Goal: Task Accomplishment & Management: Use online tool/utility

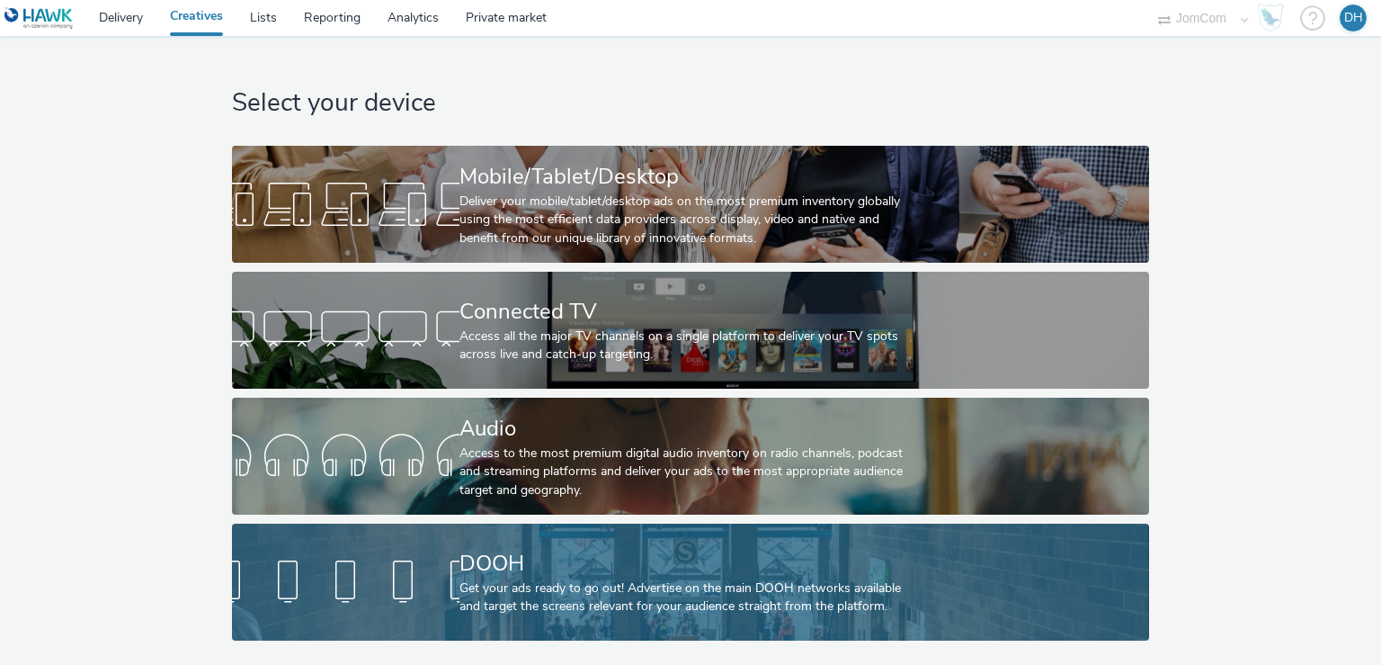
click at [660, 569] on div "DOOH" at bounding box center [687, 563] width 455 height 31
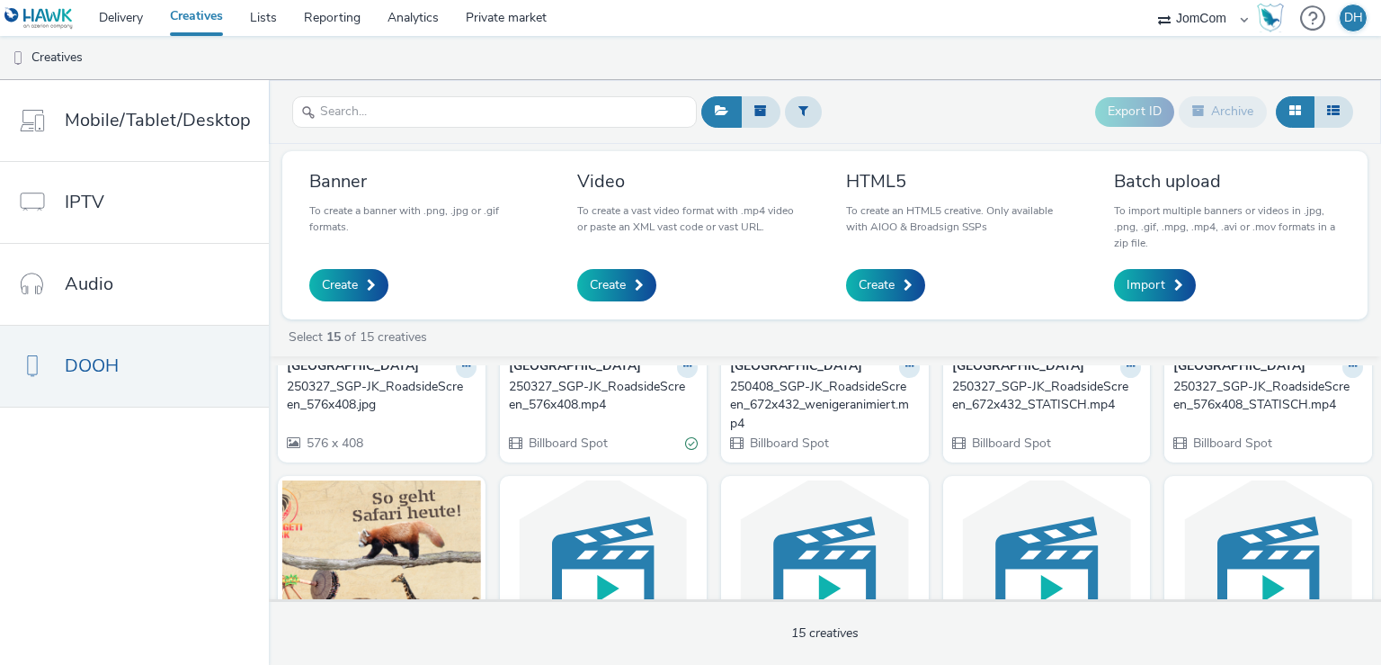
scroll to position [103, 0]
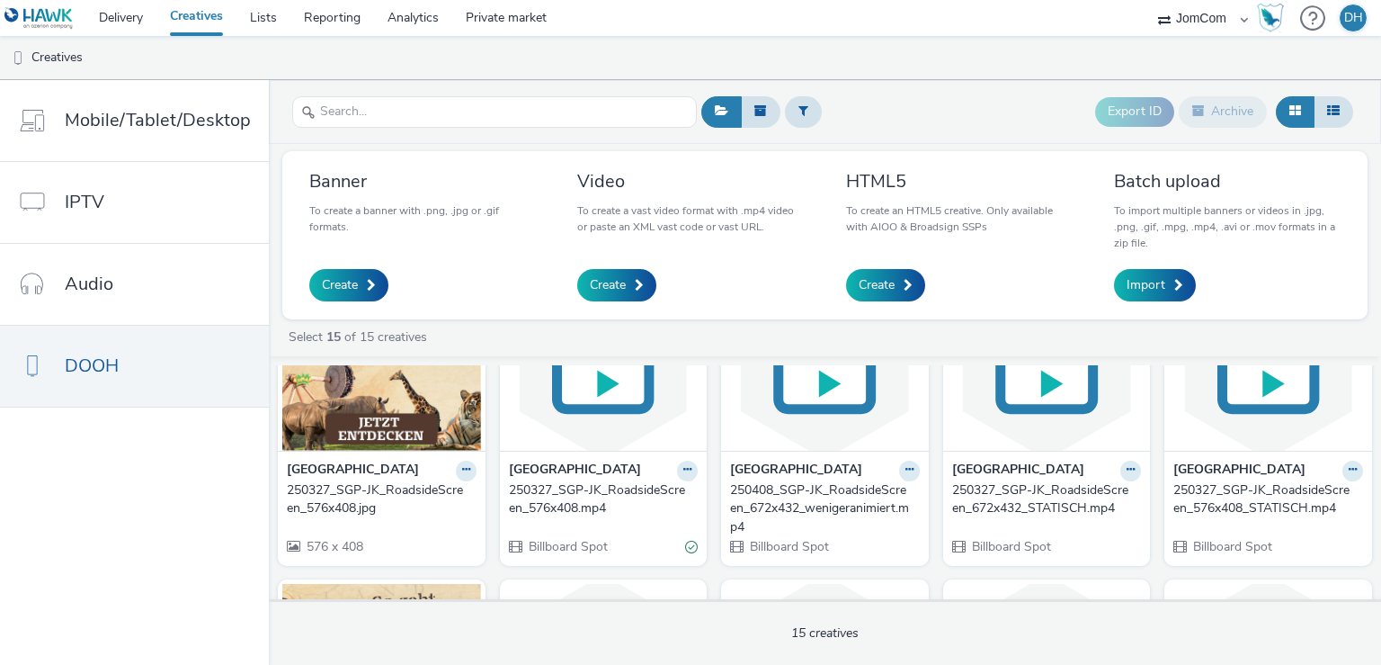
click at [353, 493] on div "250327_SGP-JK_RoadsideScreen_576x408.jpg" at bounding box center [378, 499] width 183 height 37
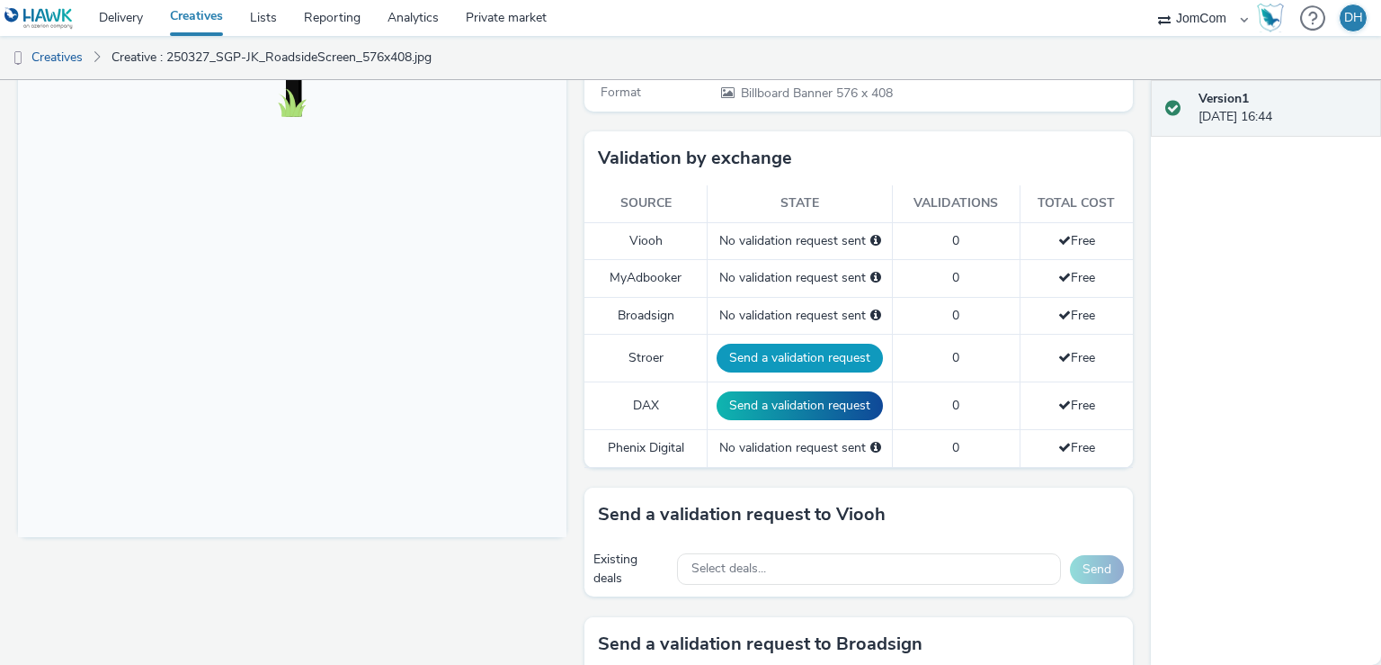
click at [802, 357] on button "Send a validation request" at bounding box center [800, 358] width 166 height 29
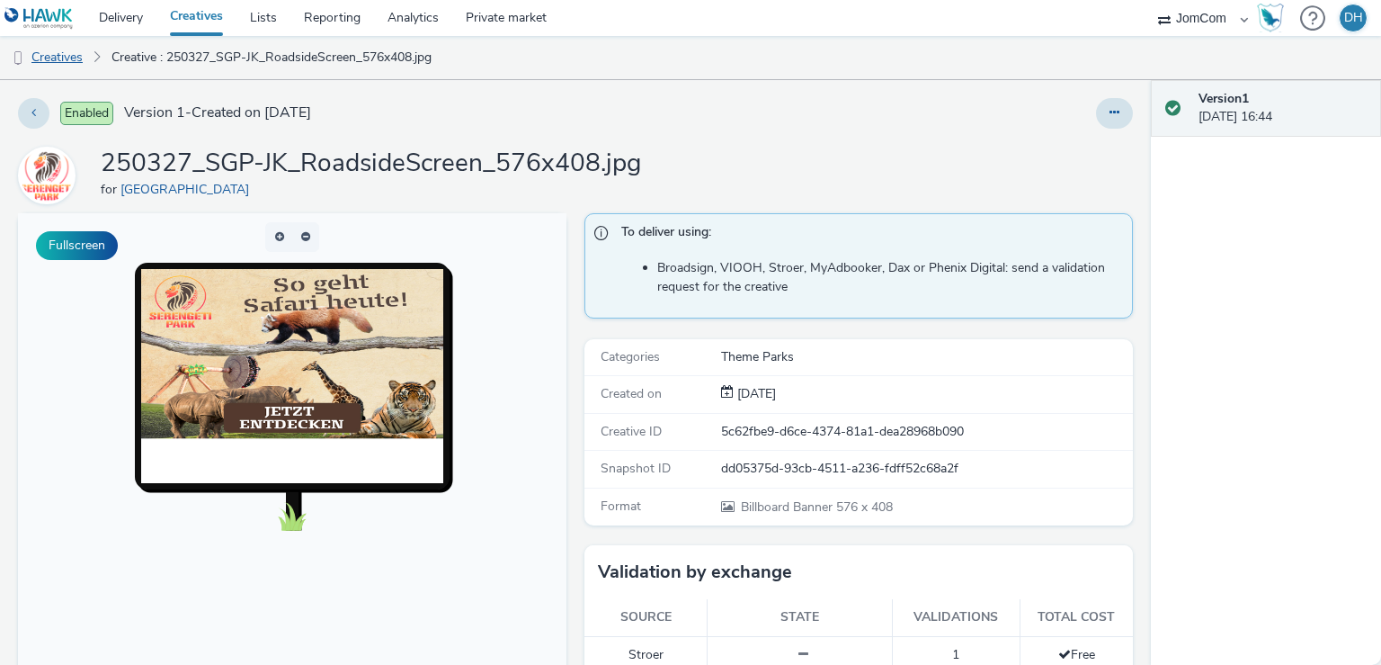
click at [59, 66] on link "Creatives" at bounding box center [46, 57] width 92 height 43
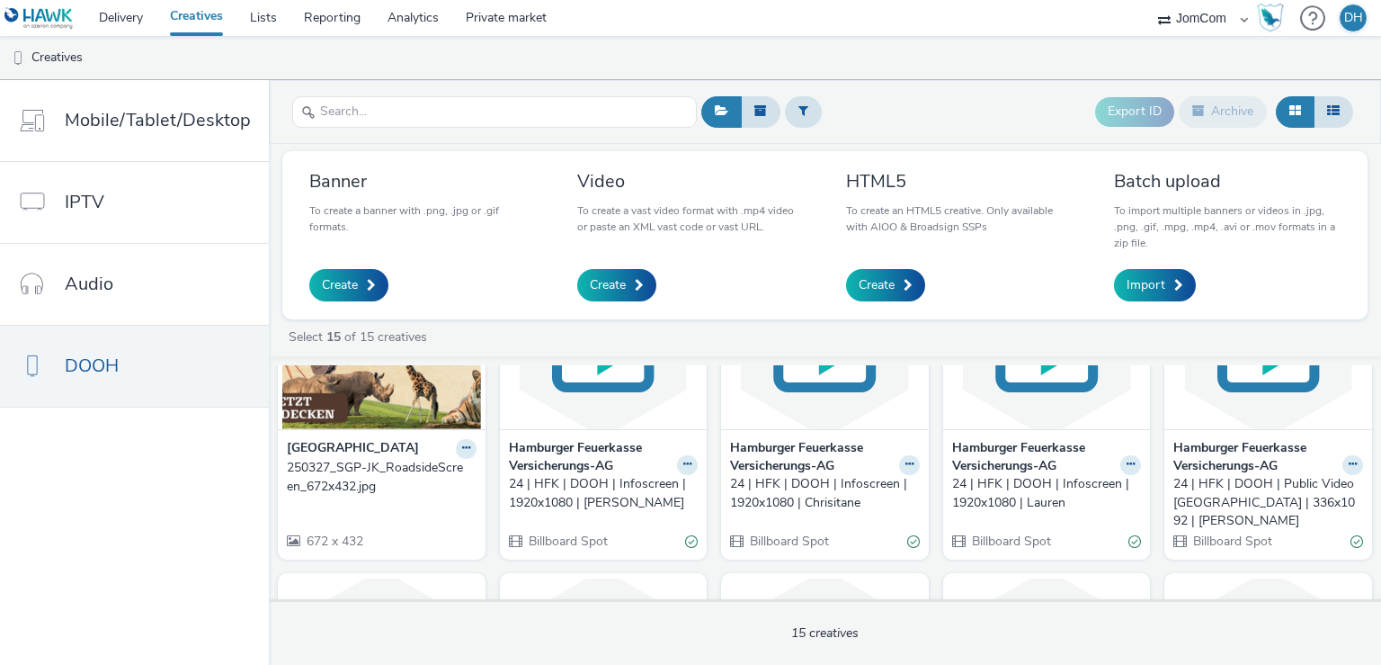
scroll to position [415, 0]
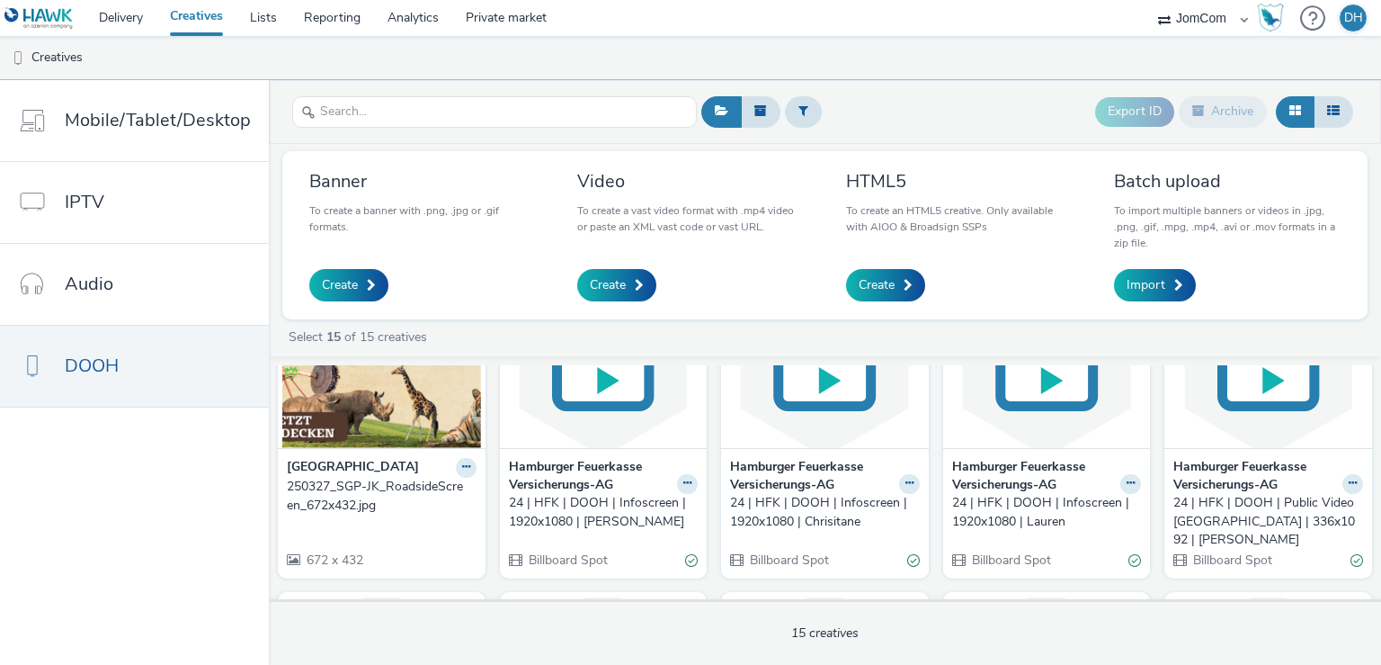
click at [410, 480] on div "250327_SGP-JK_RoadsideScreen_672x432.jpg" at bounding box center [378, 496] width 183 height 37
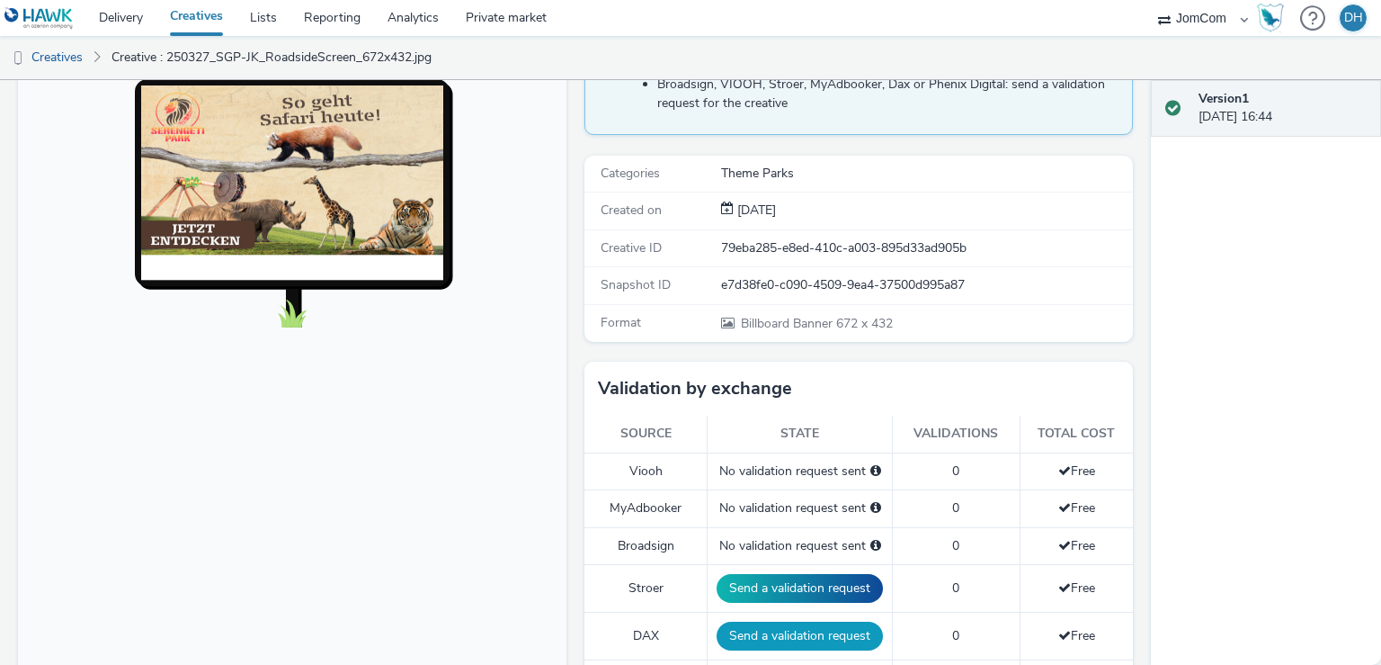
scroll to position [414, 0]
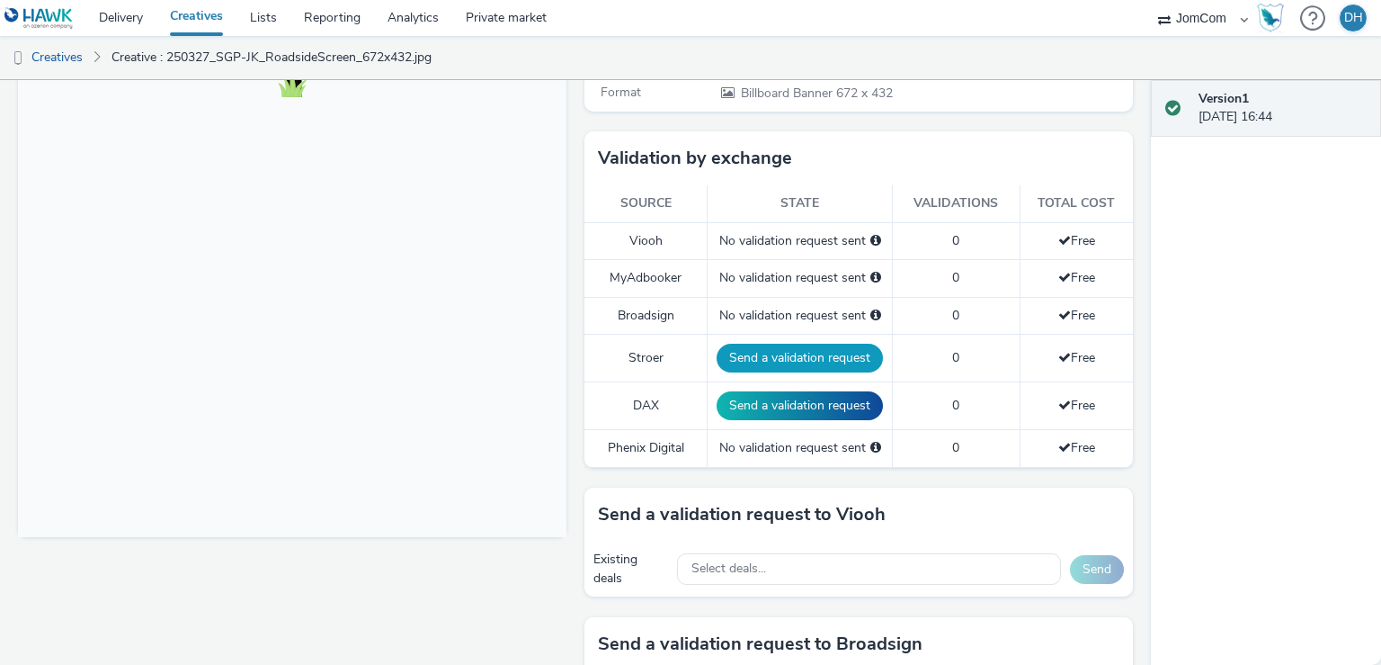
click at [805, 349] on button "Send a validation request" at bounding box center [800, 358] width 166 height 29
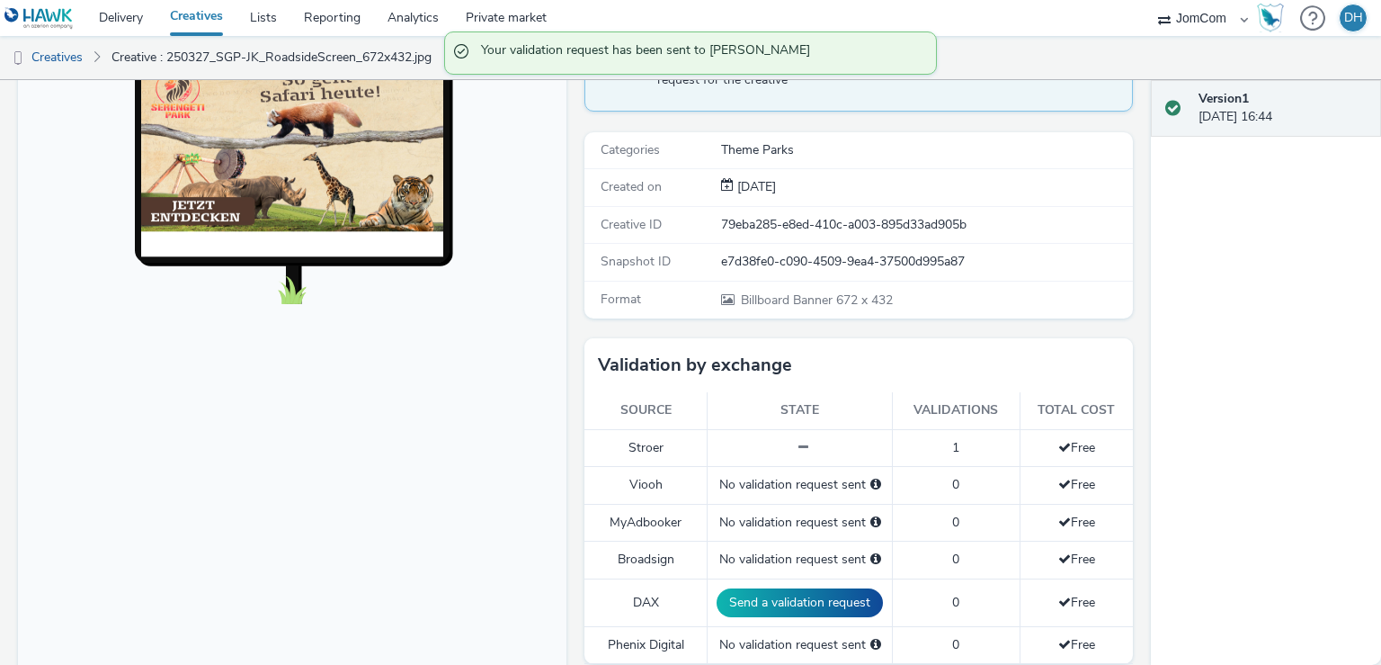
scroll to position [103, 0]
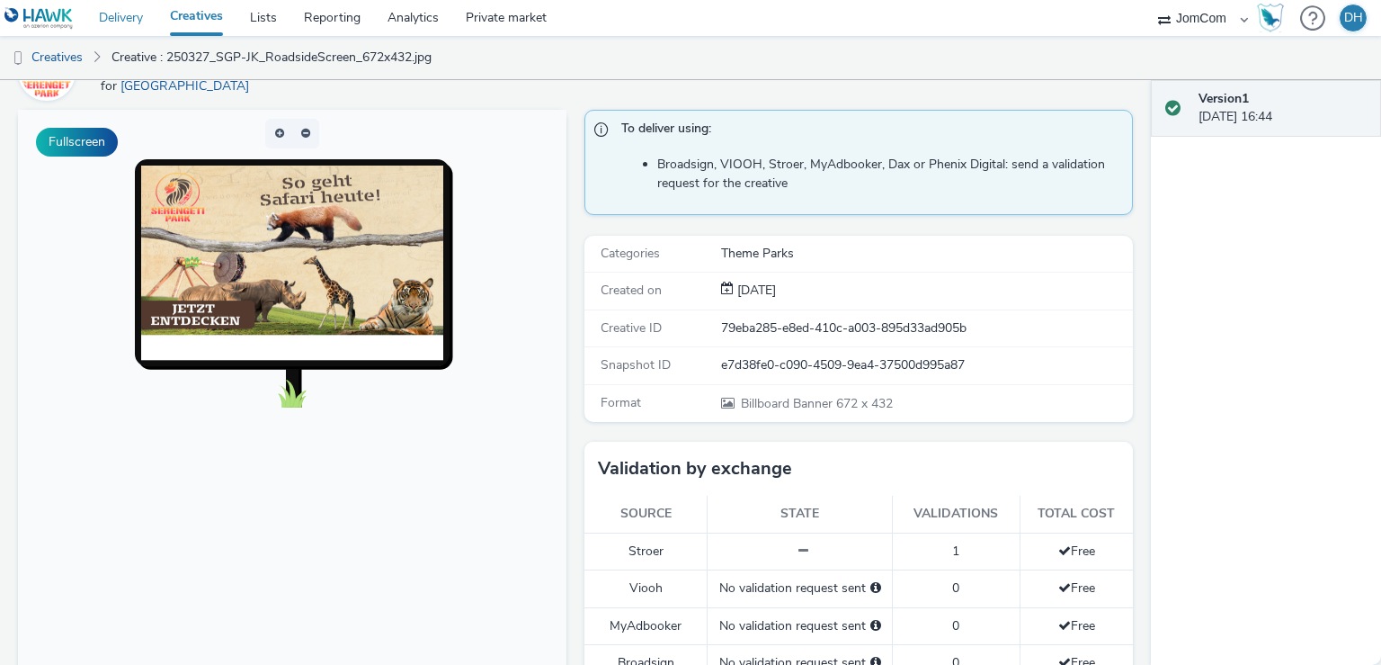
click at [114, 15] on link "Delivery" at bounding box center [120, 18] width 71 height 36
